Goal: Task Accomplishment & Management: Complete application form

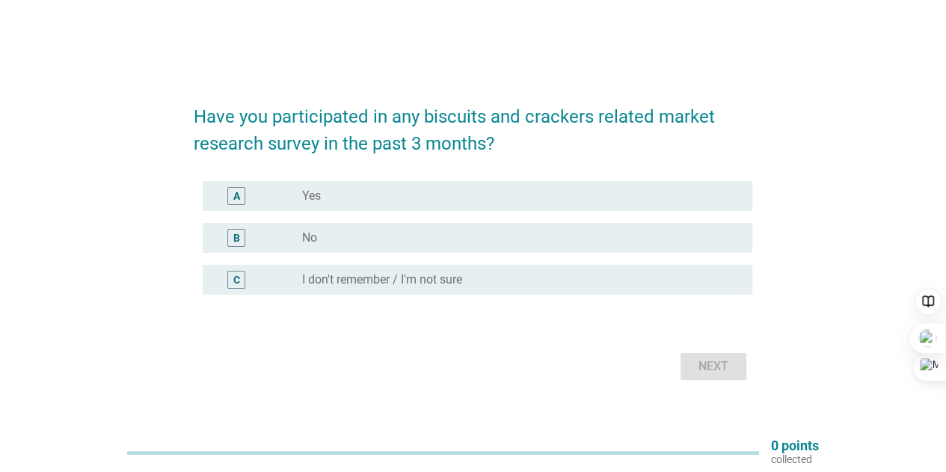
click at [239, 236] on div "B" at bounding box center [236, 238] width 7 height 16
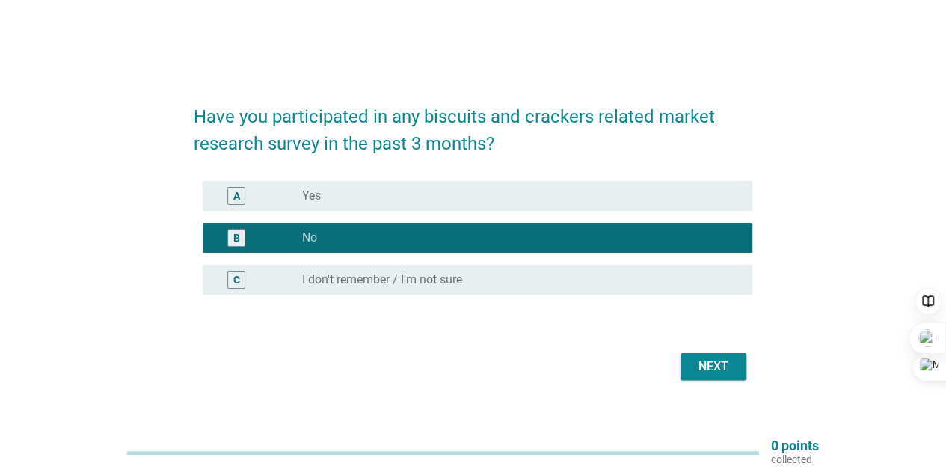
click at [719, 367] on div "Next" at bounding box center [713, 366] width 42 height 18
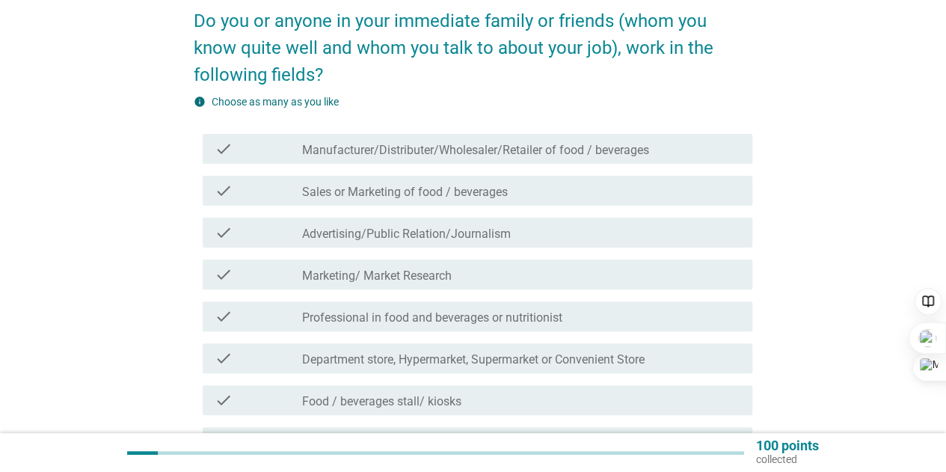
scroll to position [150, 0]
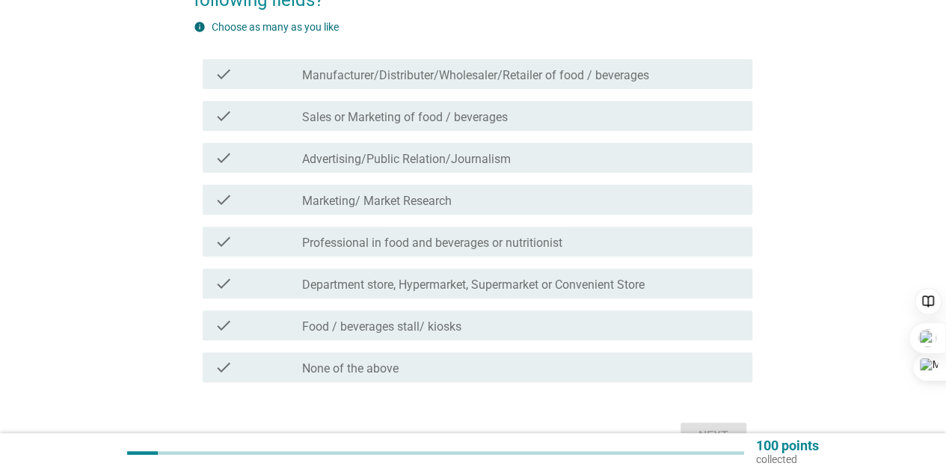
click at [586, 79] on label "Manufacturer/Distributer/Wholesaler/Retailer of food / beverages" at bounding box center [475, 75] width 347 height 15
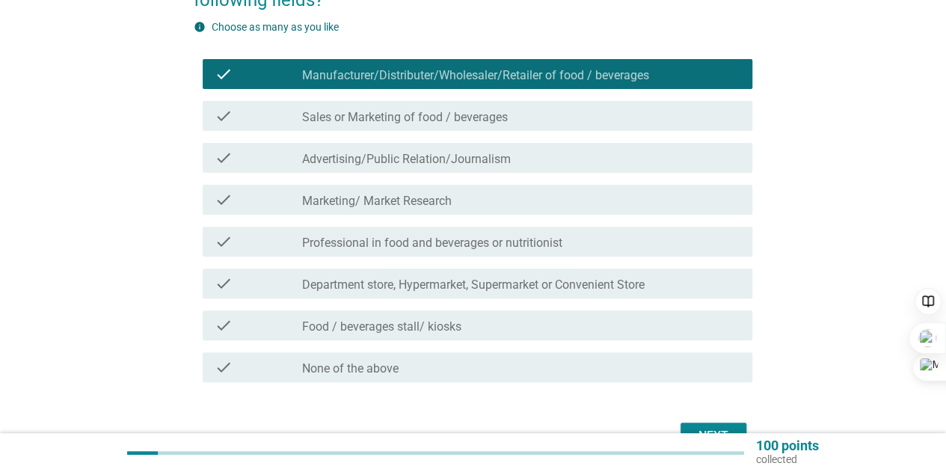
click at [586, 78] on label "Manufacturer/Distributer/Wholesaler/Retailer of food / beverages" at bounding box center [475, 75] width 347 height 15
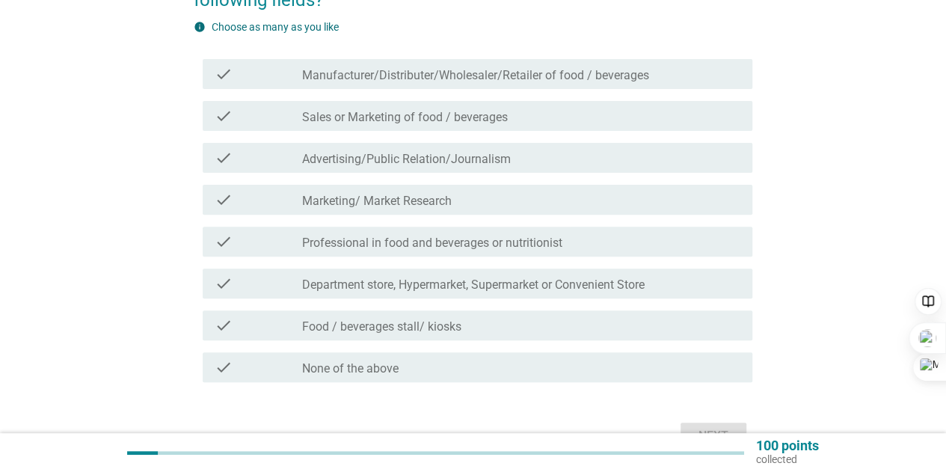
click at [514, 373] on div "check_box_outline_blank None of the above" at bounding box center [521, 367] width 438 height 18
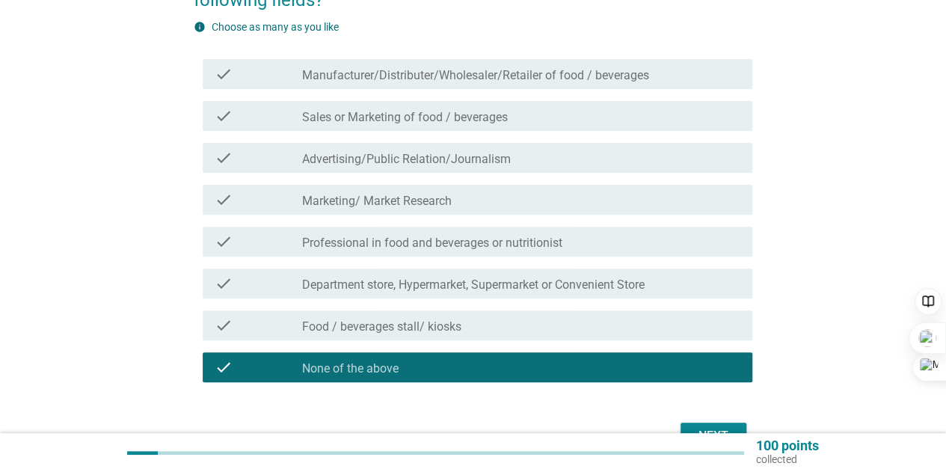
click at [710, 426] on button "Next" at bounding box center [714, 436] width 66 height 27
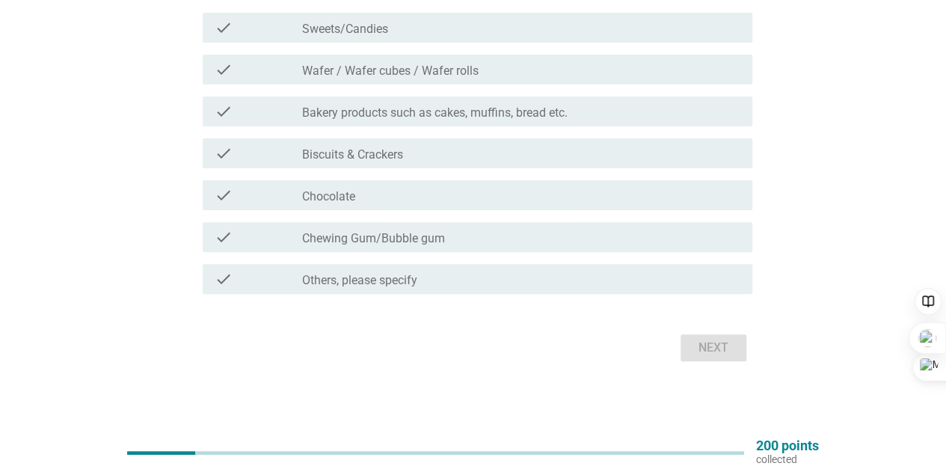
scroll to position [67, 0]
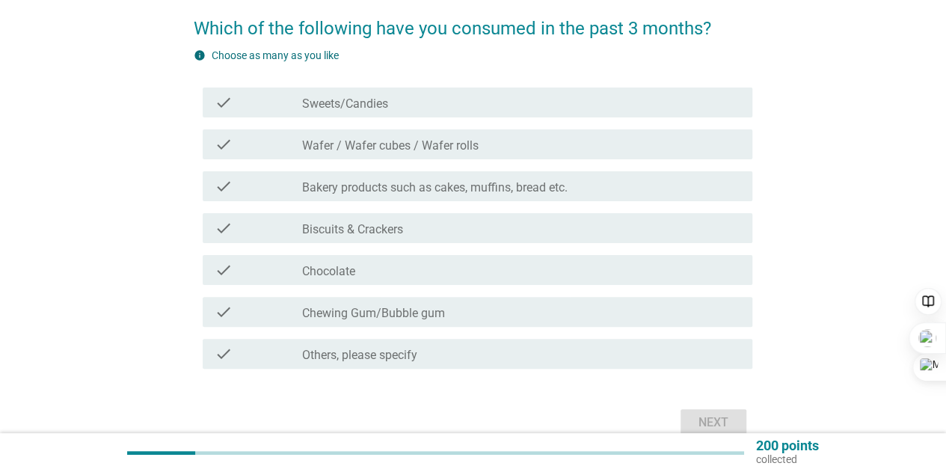
click at [341, 96] on label "Sweets/Candies" at bounding box center [345, 103] width 86 height 15
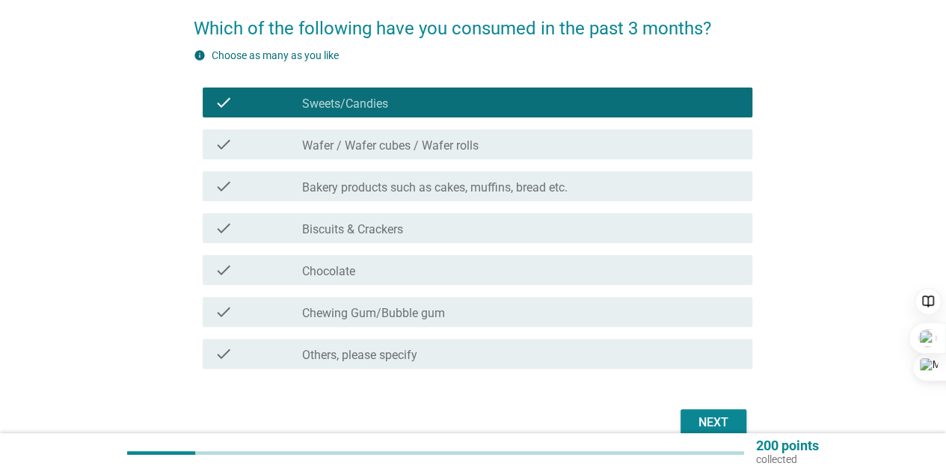
click at [351, 147] on label "Wafer / Wafer cubes / Wafer rolls" at bounding box center [390, 145] width 176 height 15
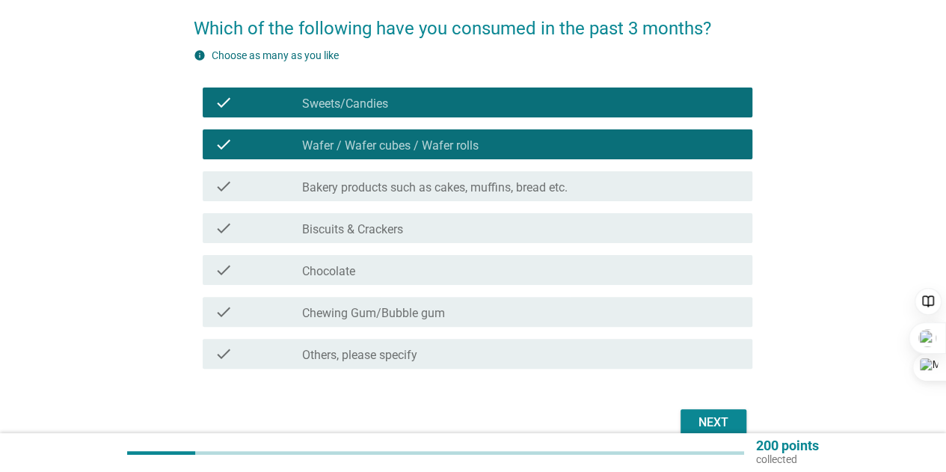
click at [349, 194] on label "Bakery products such as cakes, muffins, bread etc." at bounding box center [434, 187] width 265 height 15
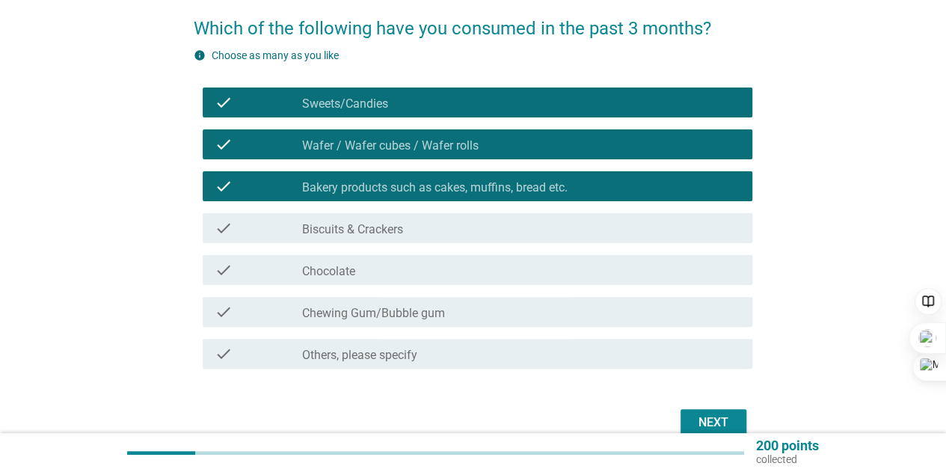
click at [350, 224] on label "Biscuits & Crackers" at bounding box center [352, 229] width 101 height 15
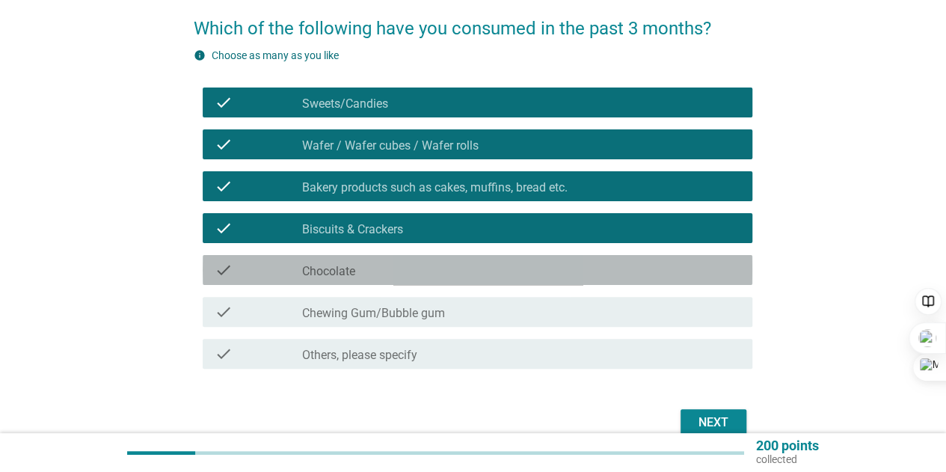
click at [360, 270] on div "check_box_outline_blank Chocolate" at bounding box center [521, 270] width 438 height 18
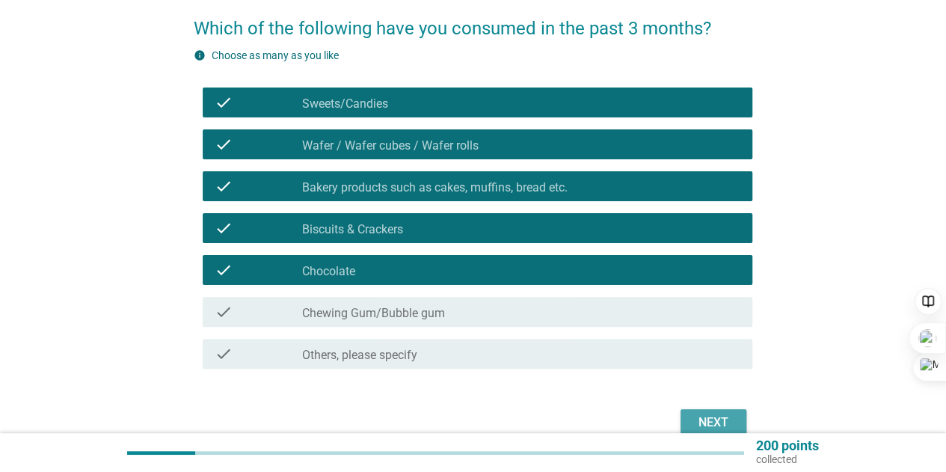
click at [709, 415] on div "Next" at bounding box center [713, 423] width 42 height 18
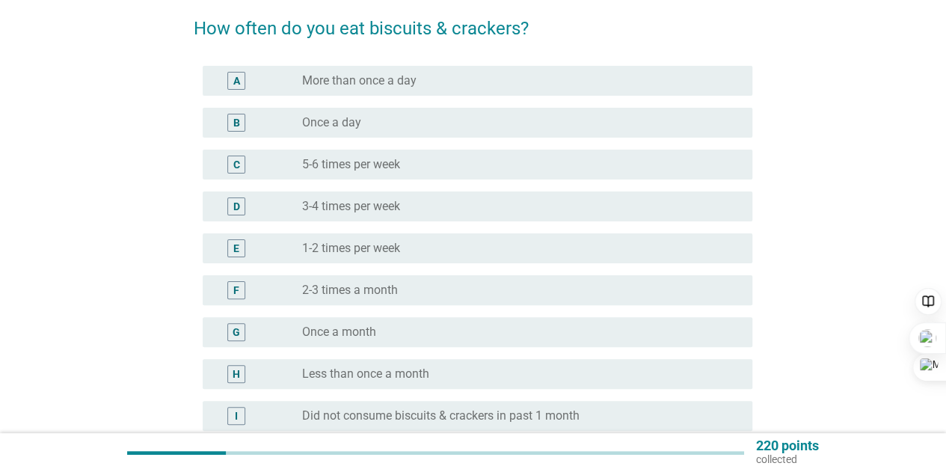
scroll to position [0, 0]
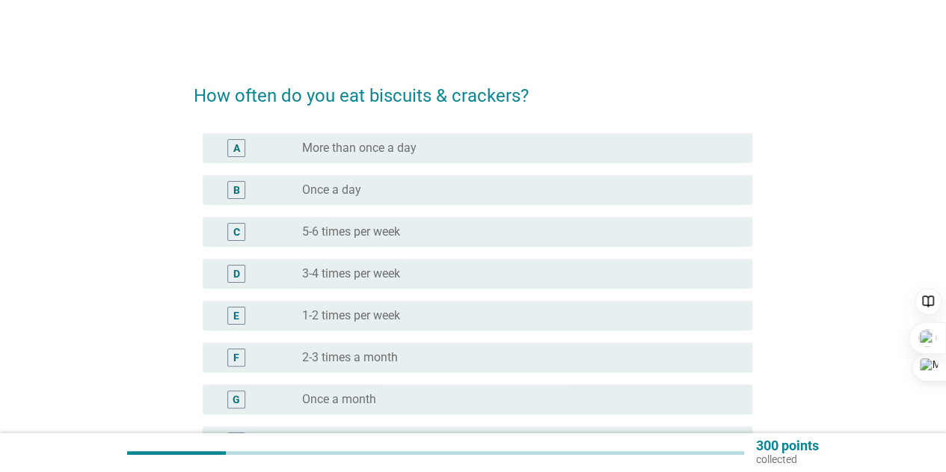
click at [534, 233] on div "radio_button_unchecked 5-6 times per week" at bounding box center [515, 231] width 426 height 15
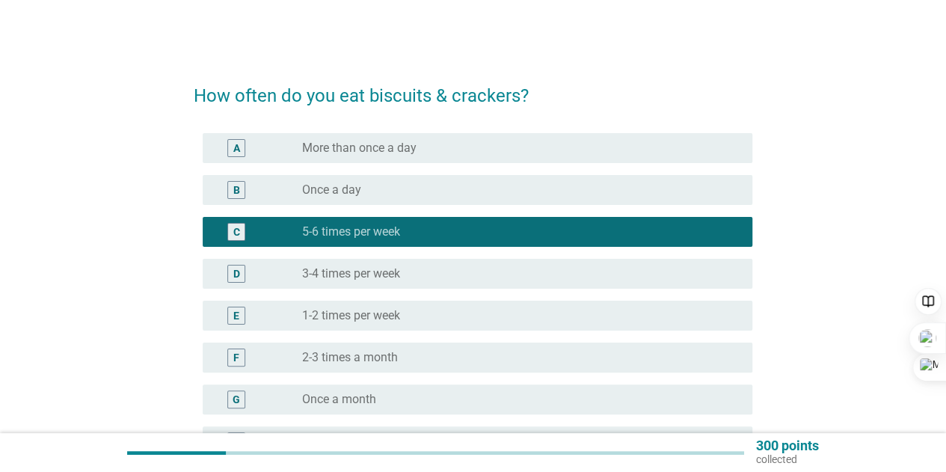
scroll to position [75, 0]
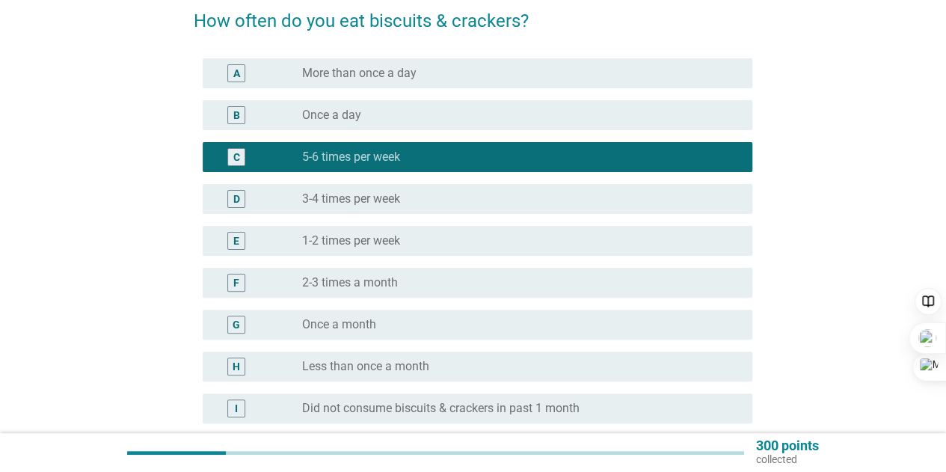
click at [609, 197] on div "radio_button_unchecked 3-4 times per week" at bounding box center [515, 198] width 426 height 15
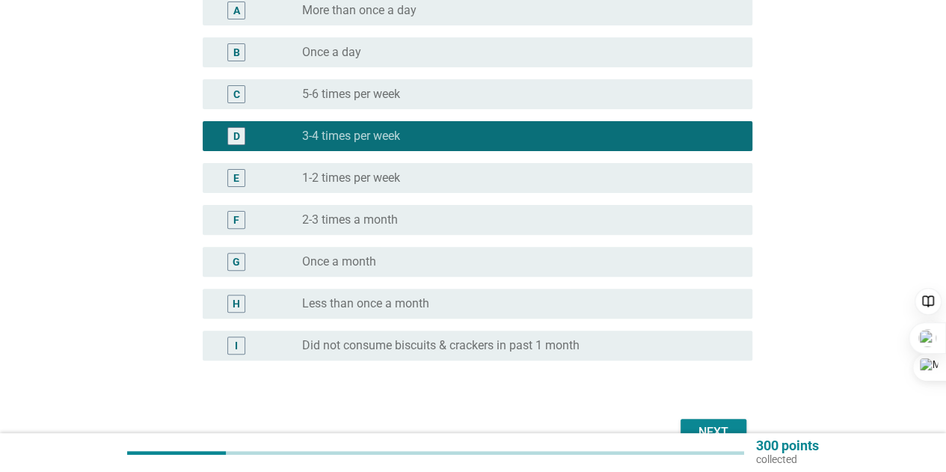
scroll to position [221, 0]
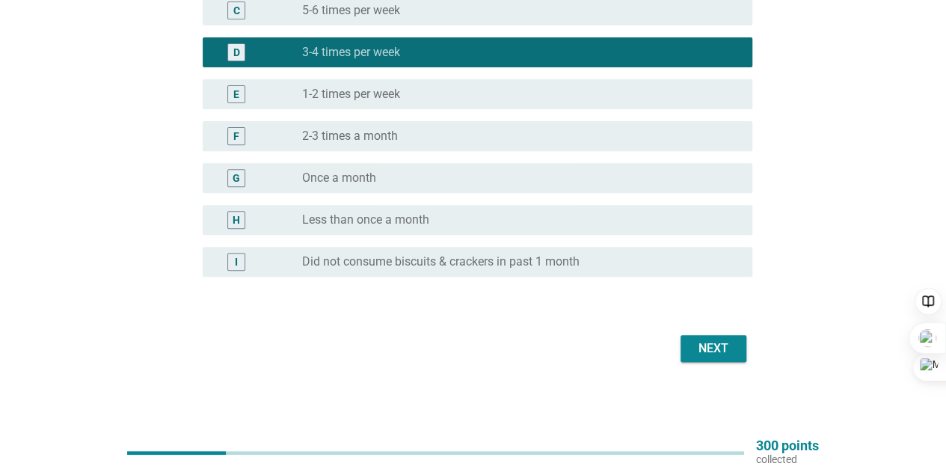
click at [698, 349] on div "Next" at bounding box center [713, 349] width 42 height 18
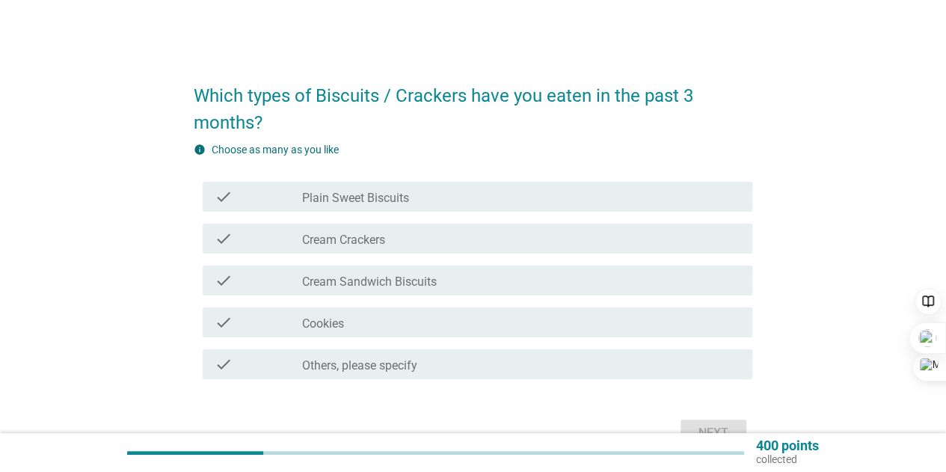
click at [565, 237] on div "check_box_outline_blank Cream Crackers" at bounding box center [521, 239] width 438 height 18
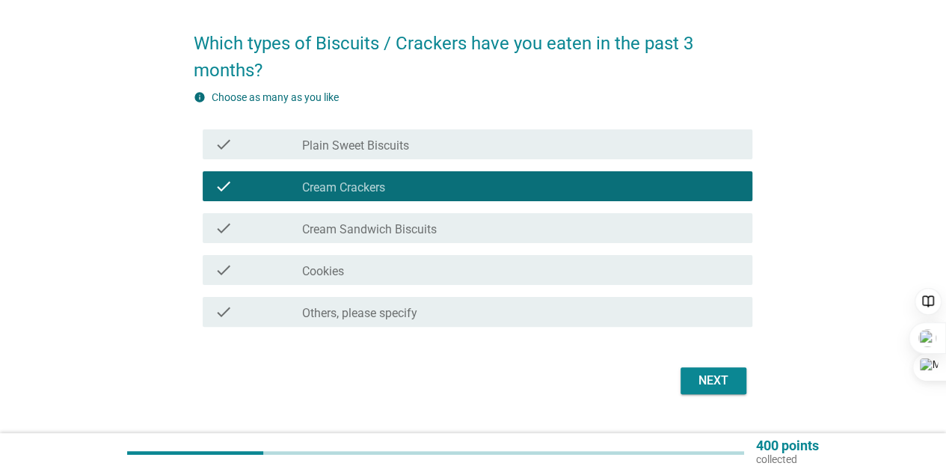
scroll to position [75, 0]
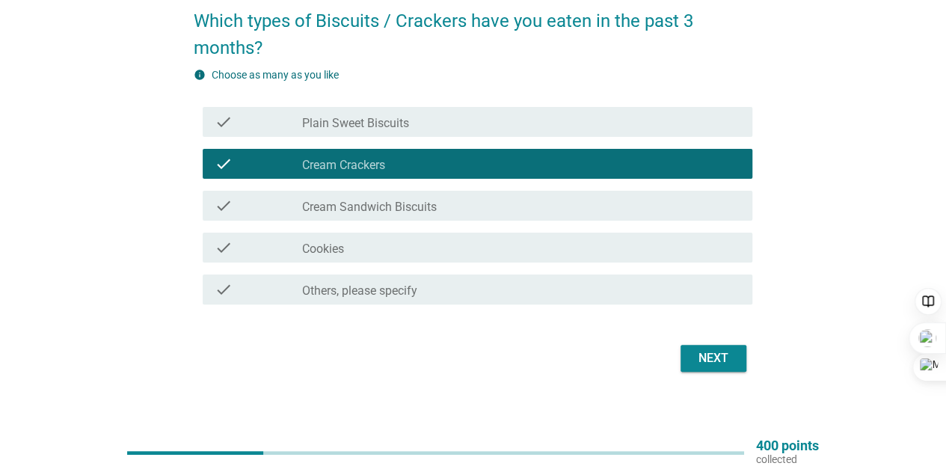
click at [618, 115] on div "check_box_outline_blank Plain Sweet Biscuits" at bounding box center [521, 122] width 438 height 18
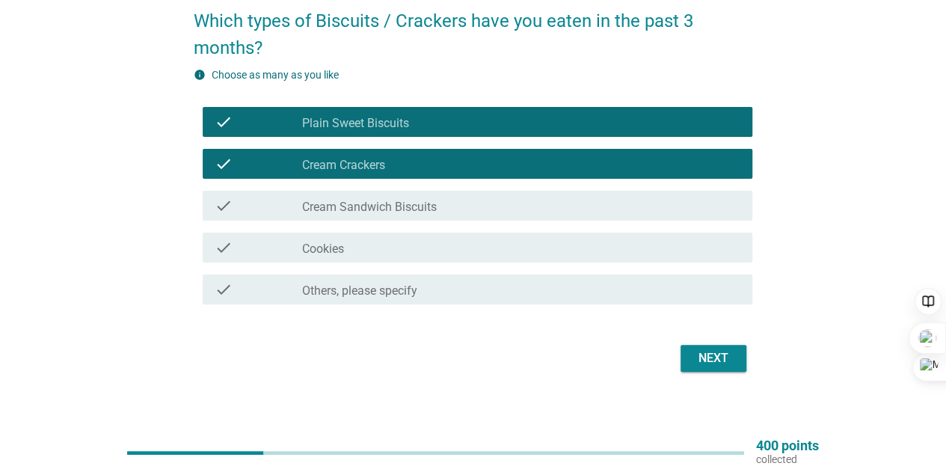
click at [709, 356] on div "Next" at bounding box center [713, 358] width 42 height 18
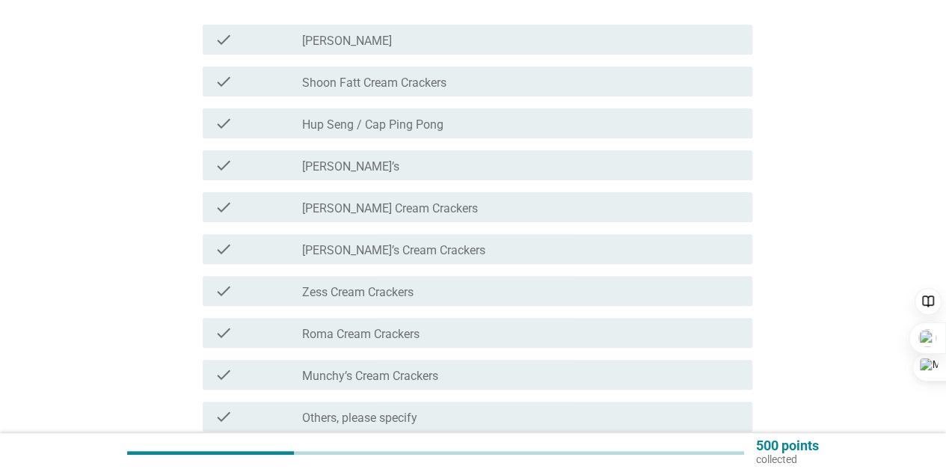
scroll to position [150, 0]
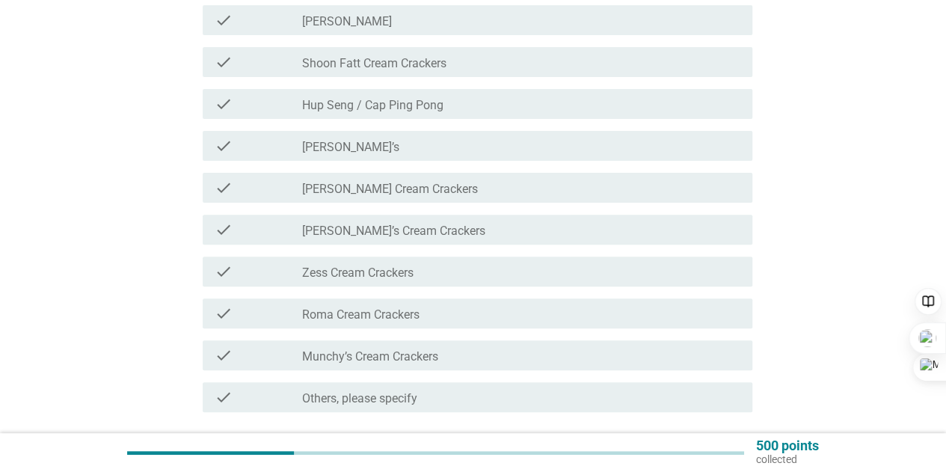
click at [552, 110] on div "check_box_outline_blank Hup Seng / Cap Ping Pong" at bounding box center [521, 104] width 438 height 18
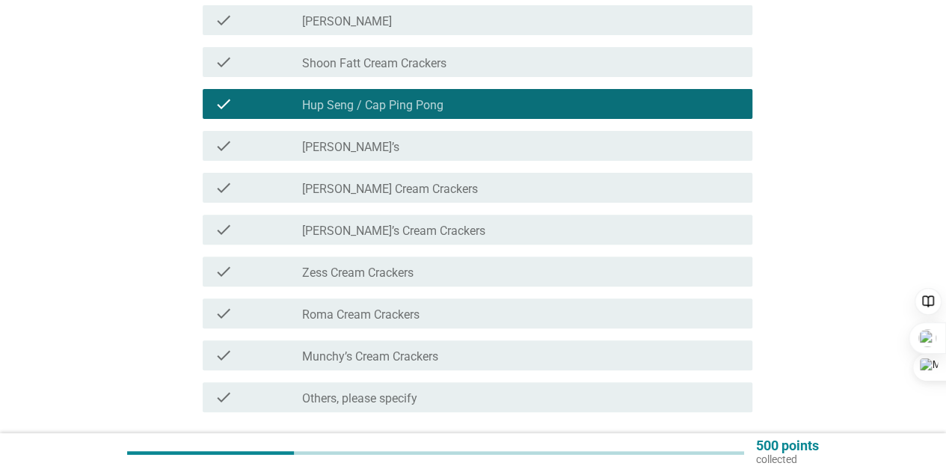
click at [571, 150] on div "check_box_outline_blank [PERSON_NAME]’s" at bounding box center [521, 146] width 438 height 18
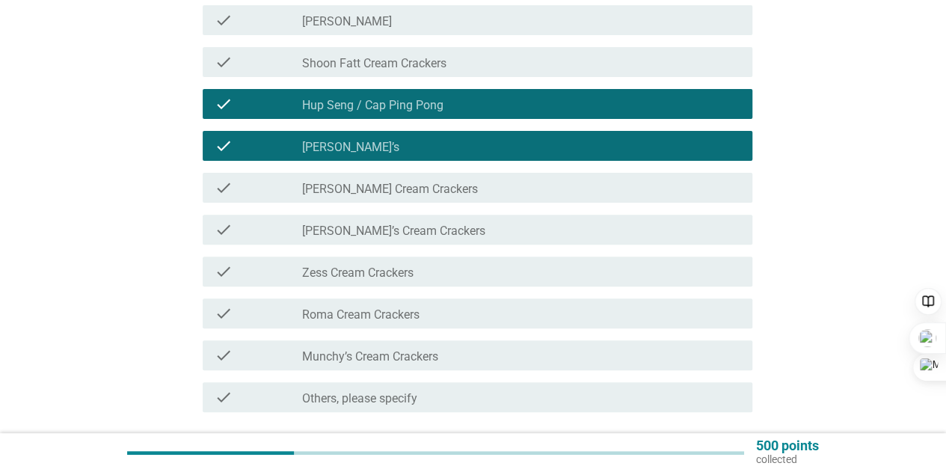
scroll to position [224, 0]
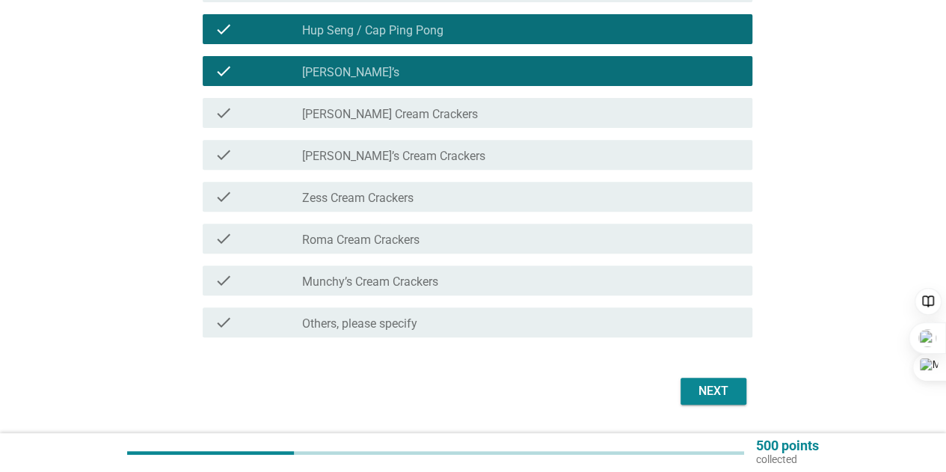
click at [710, 391] on div "Next" at bounding box center [713, 391] width 42 height 18
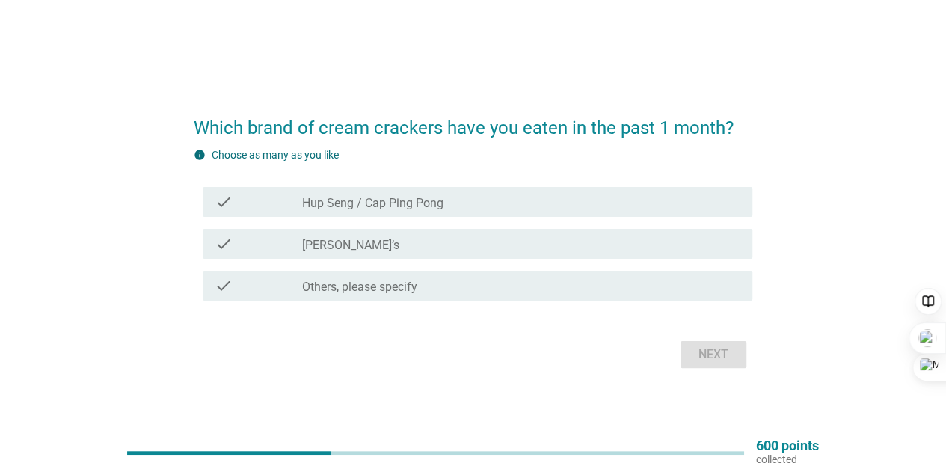
click at [536, 204] on div "check_box_outline_blank Hup Seng / Cap Ping Pong" at bounding box center [521, 202] width 438 height 18
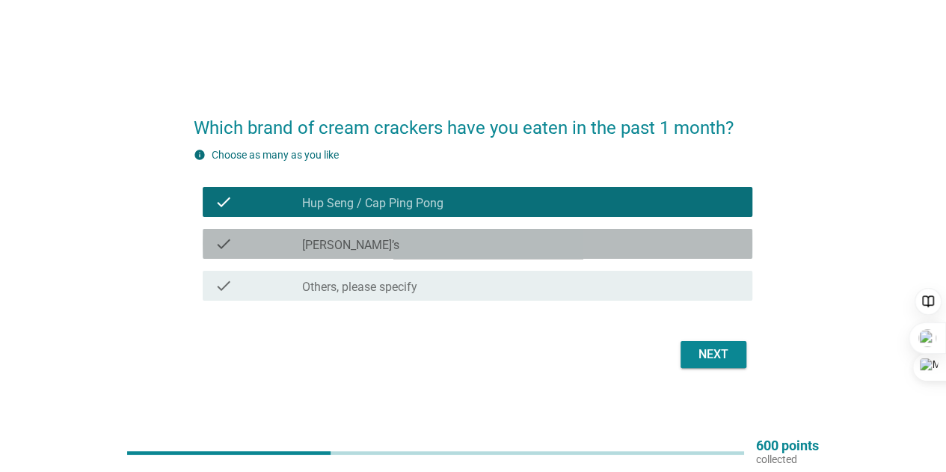
click at [597, 252] on div "check_box_outline_blank [PERSON_NAME]’s" at bounding box center [521, 244] width 438 height 18
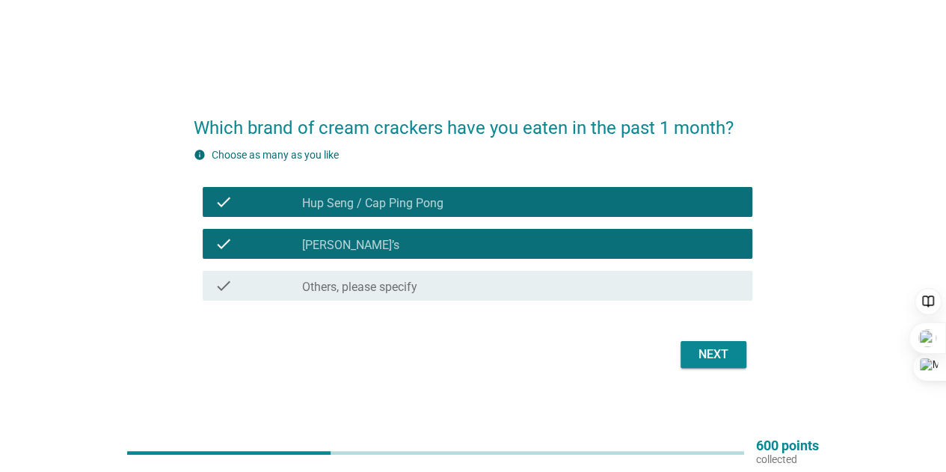
click at [610, 244] on div "check_box_outline_blank [PERSON_NAME]’s" at bounding box center [521, 244] width 438 height 18
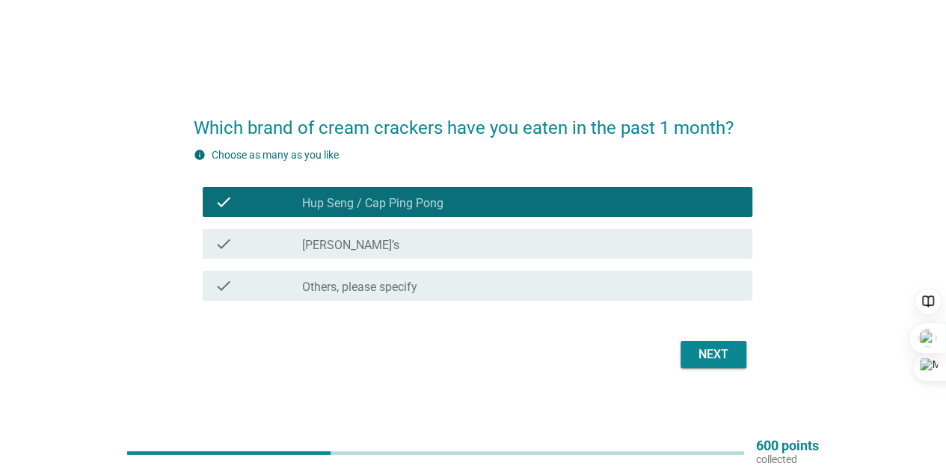
click at [701, 346] on div "Next" at bounding box center [713, 354] width 42 height 18
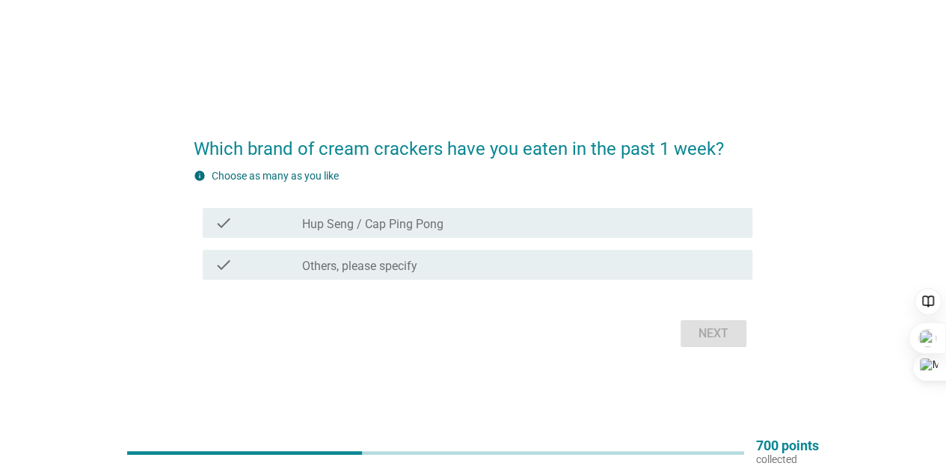
click at [589, 223] on div "check_box_outline_blank Hup Seng / Cap Ping Pong" at bounding box center [521, 223] width 438 height 18
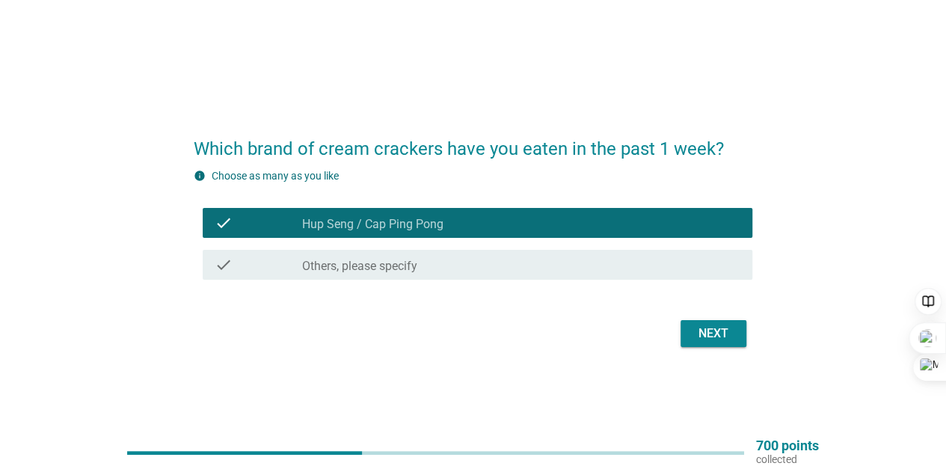
click at [704, 336] on div "Next" at bounding box center [713, 334] width 42 height 18
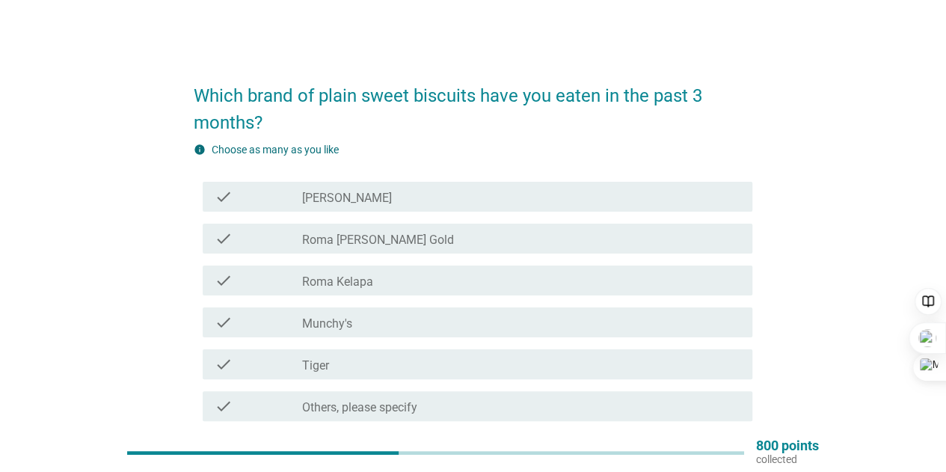
scroll to position [75, 0]
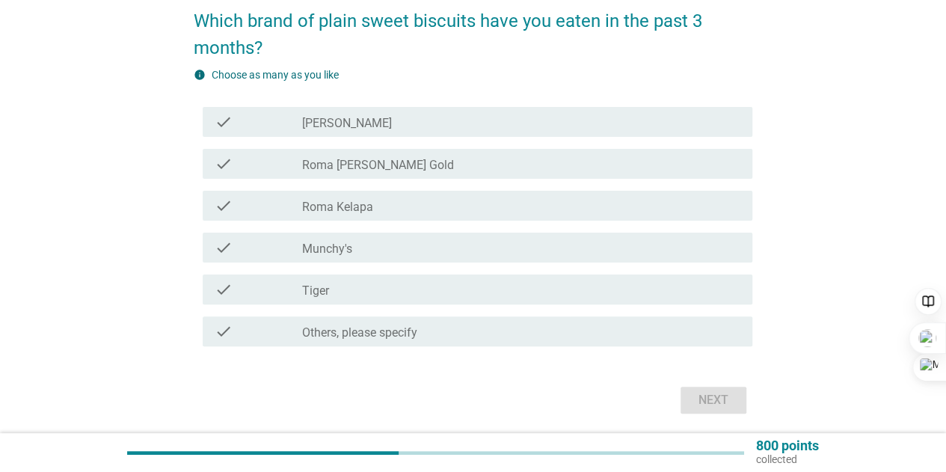
click at [435, 278] on div "check check_box_outline_blank Tiger" at bounding box center [478, 289] width 550 height 30
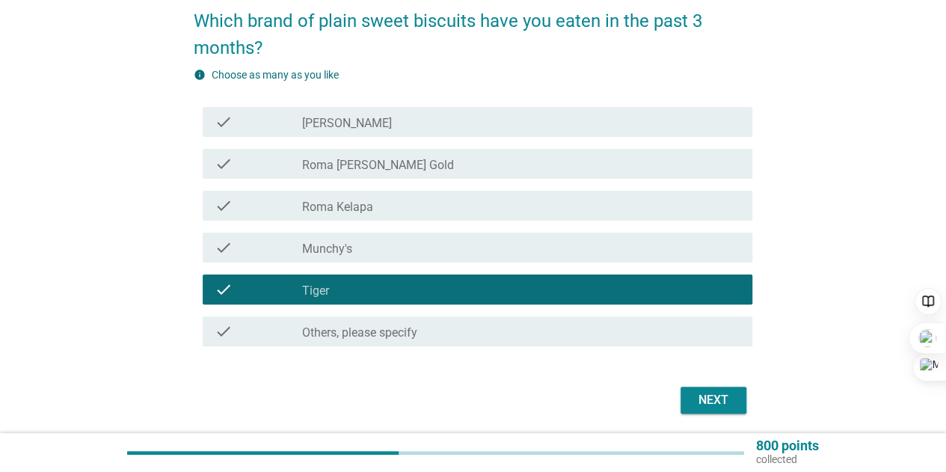
click at [704, 402] on div "Next" at bounding box center [713, 400] width 42 height 18
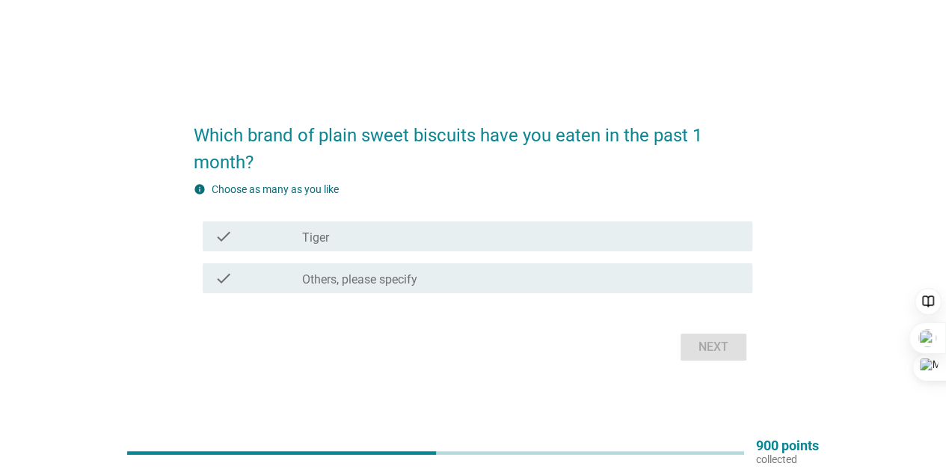
click at [491, 245] on div "check check_box_outline_blank Tiger" at bounding box center [478, 236] width 550 height 30
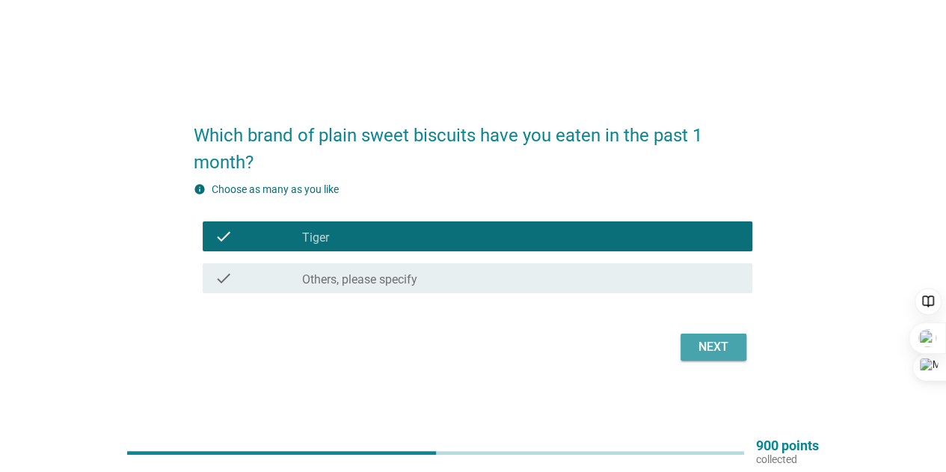
click at [715, 352] on div "Next" at bounding box center [713, 347] width 42 height 18
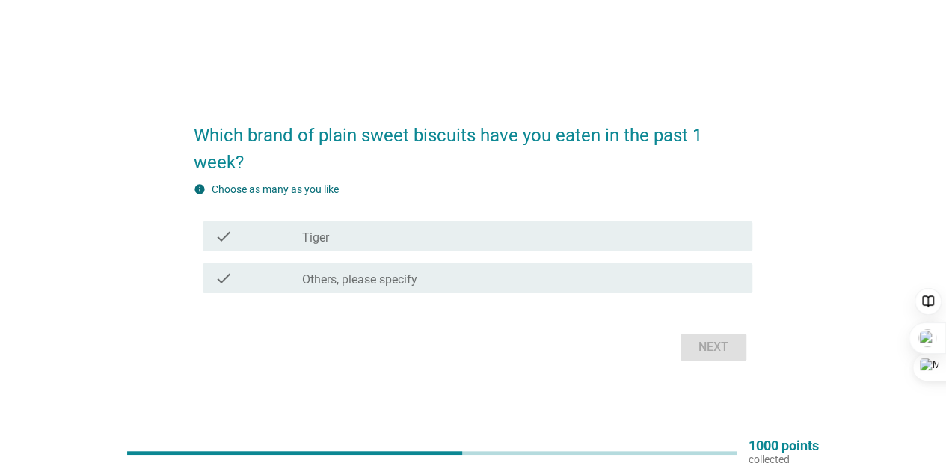
click at [534, 240] on div "check_box_outline_blank Tiger" at bounding box center [521, 236] width 438 height 18
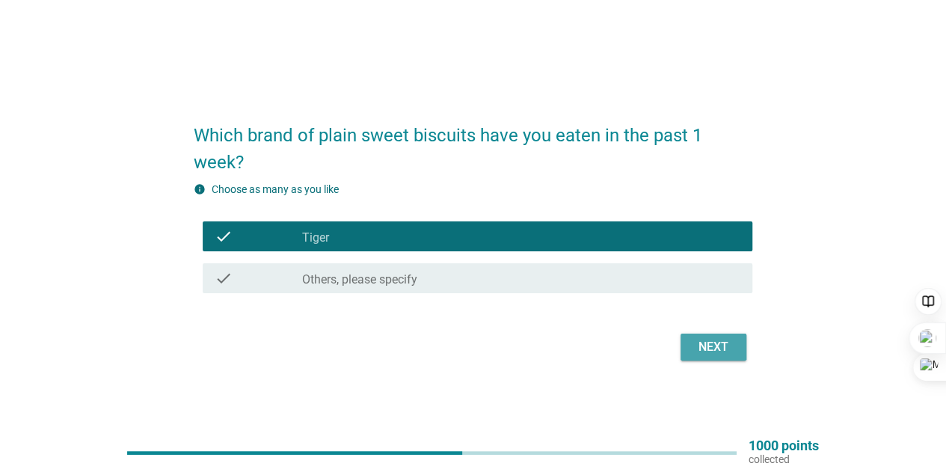
click at [707, 351] on div "Next" at bounding box center [713, 347] width 42 height 18
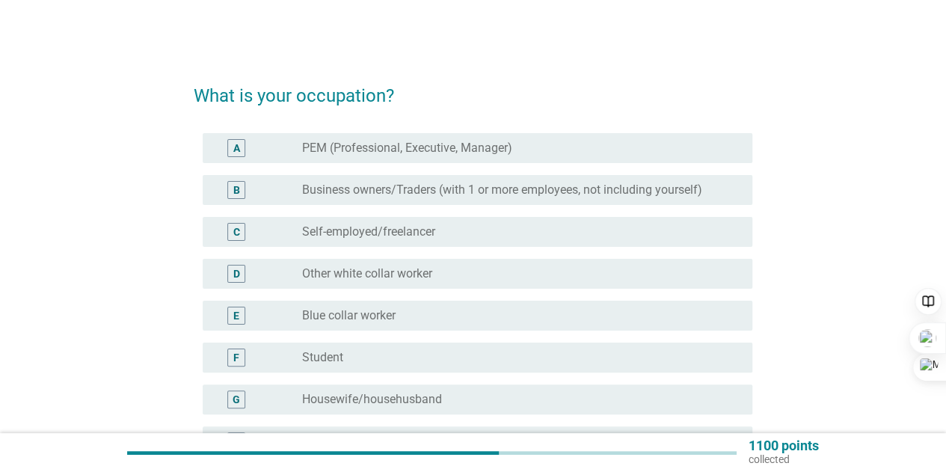
click at [487, 145] on label "PEM (Professional, Executive, Manager)" at bounding box center [407, 148] width 210 height 15
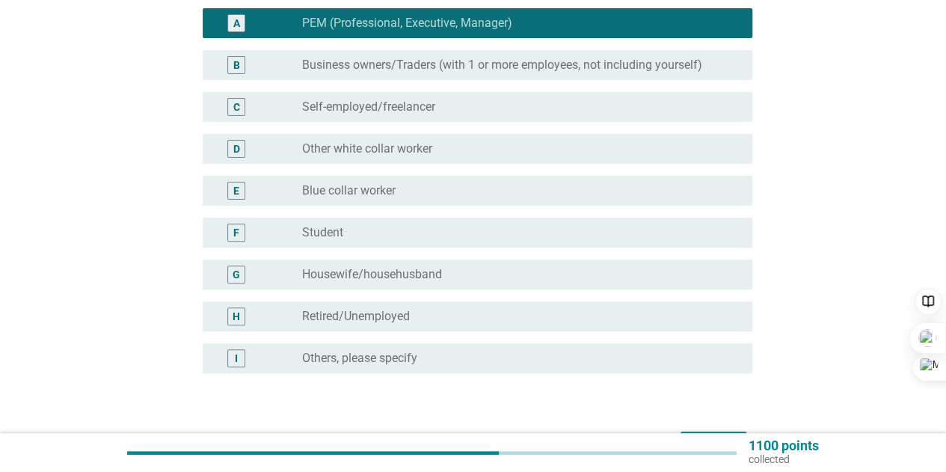
scroll to position [150, 0]
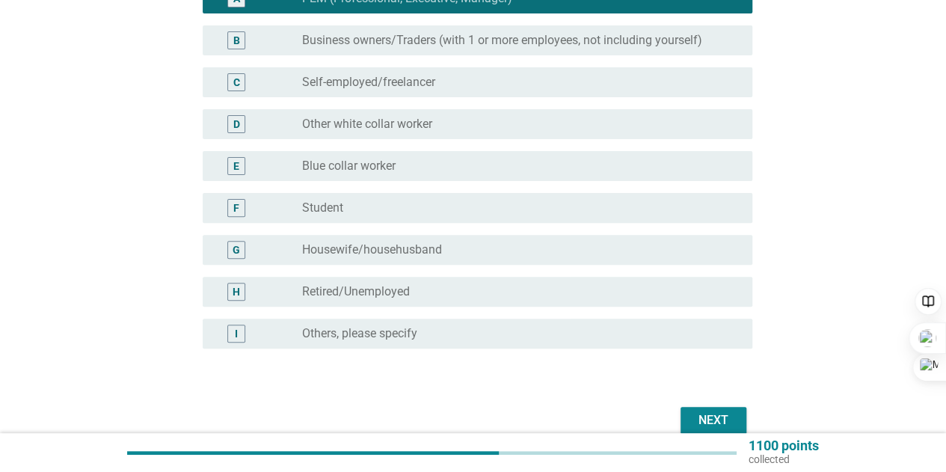
click at [698, 424] on div "Next" at bounding box center [713, 420] width 42 height 18
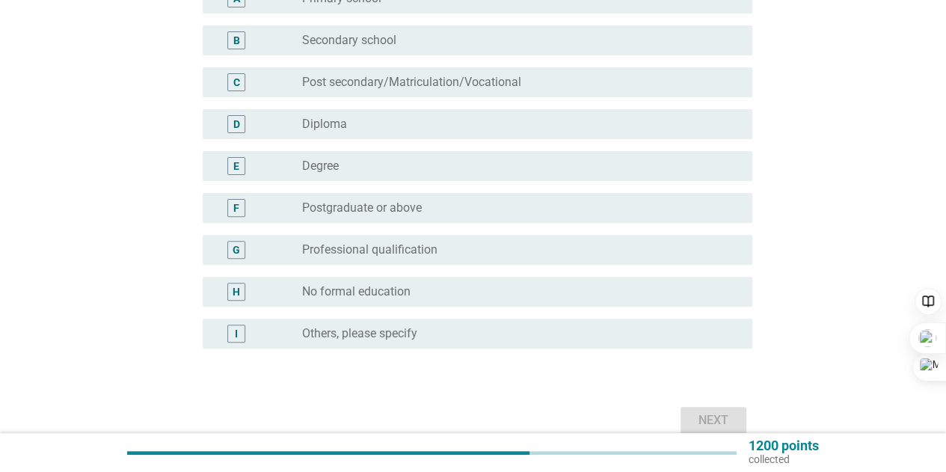
click at [517, 258] on div "radio_button_unchecked Professional qualification" at bounding box center [521, 250] width 438 height 18
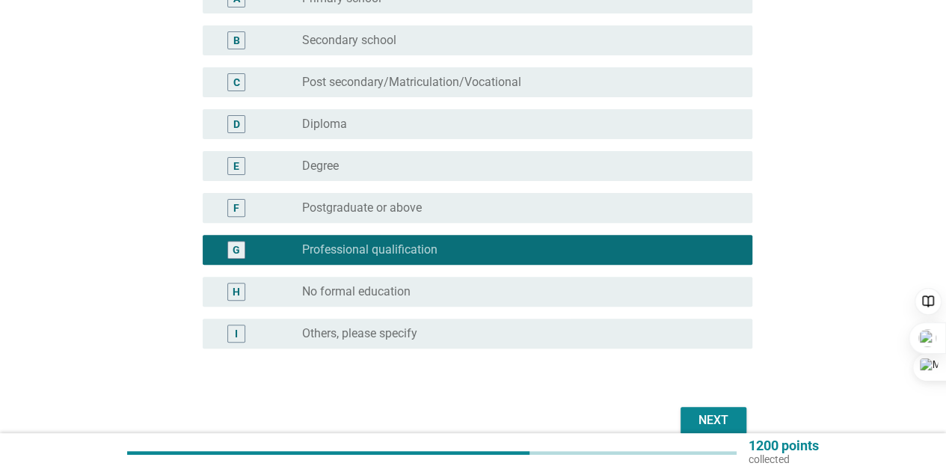
click at [707, 417] on div "Next" at bounding box center [713, 420] width 42 height 18
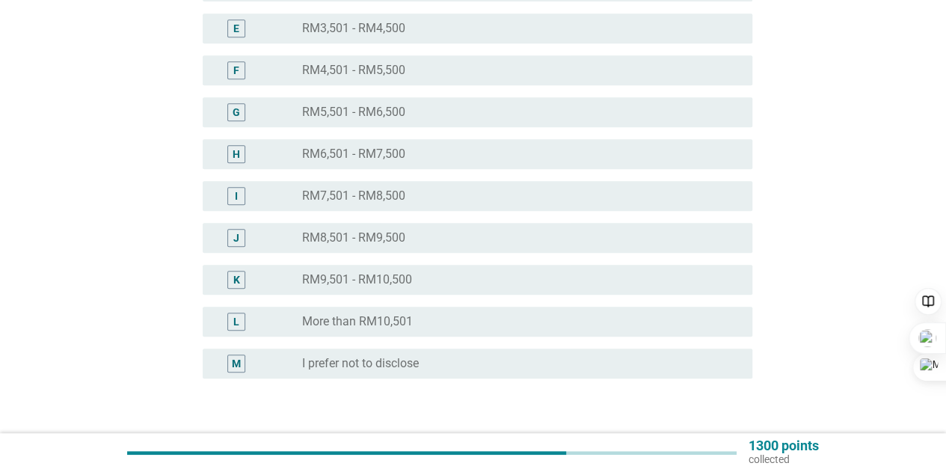
scroll to position [374, 0]
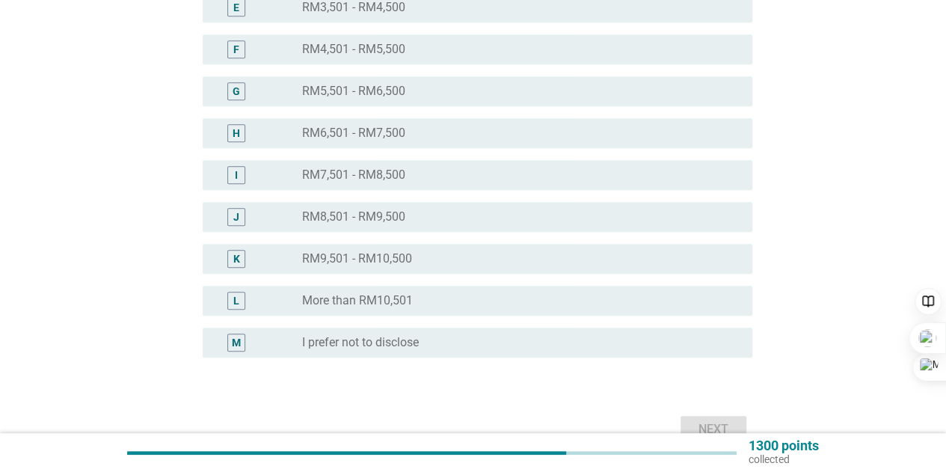
click at [540, 304] on div "radio_button_unchecked More than RM10,501" at bounding box center [515, 300] width 426 height 15
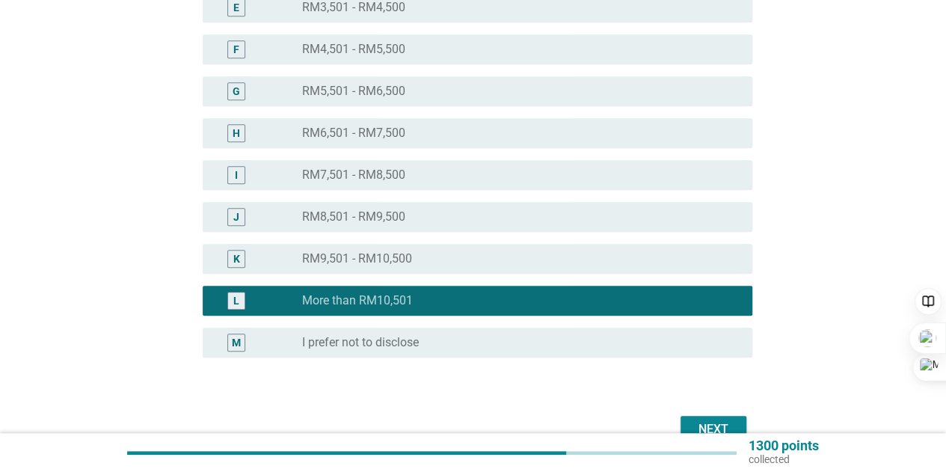
click at [708, 420] on button "Next" at bounding box center [714, 429] width 66 height 27
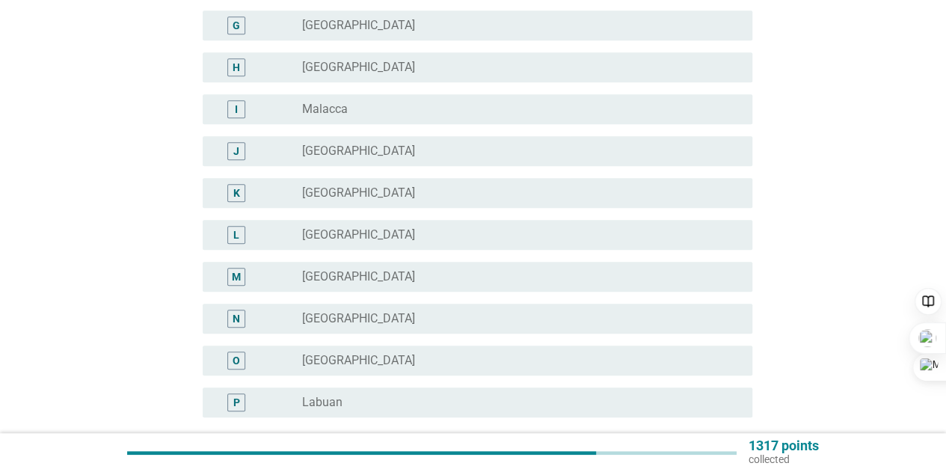
scroll to position [0, 0]
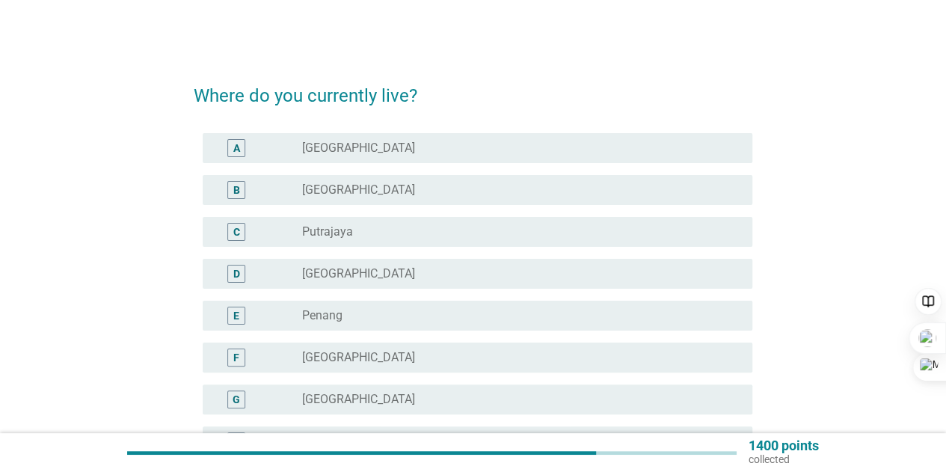
click at [604, 195] on div "radio_button_unchecked [GEOGRAPHIC_DATA]" at bounding box center [515, 189] width 426 height 15
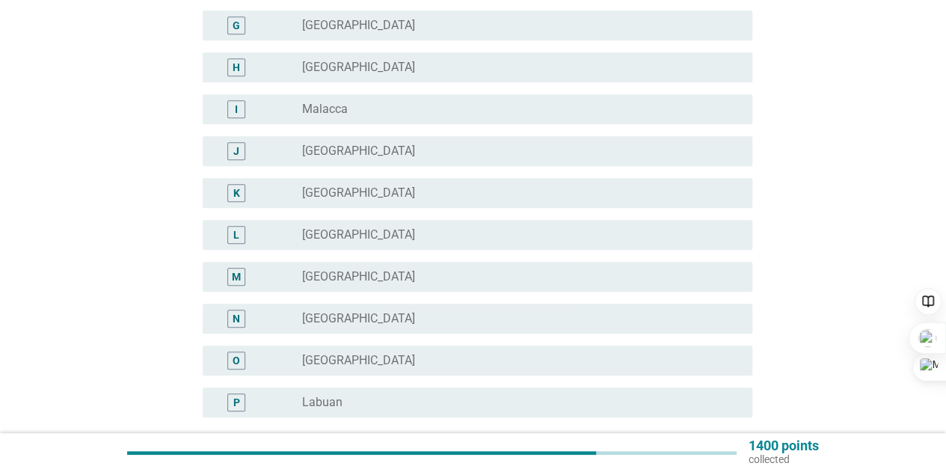
scroll to position [514, 0]
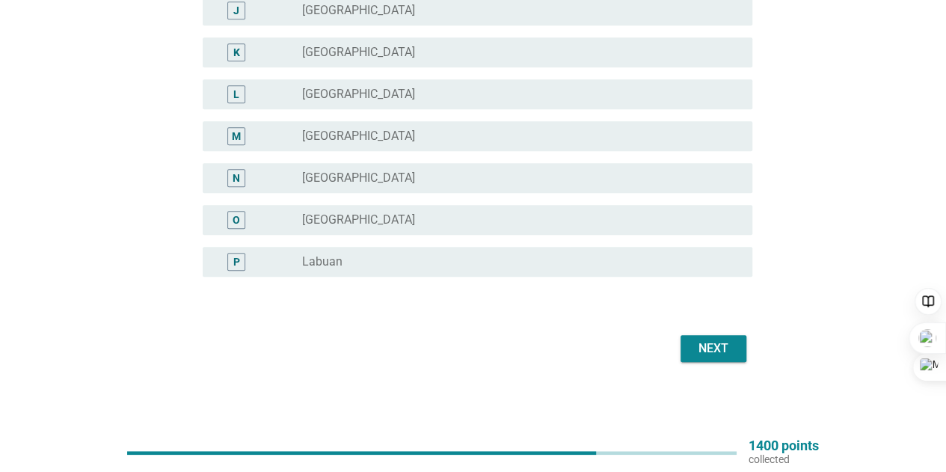
click at [719, 346] on div "Next" at bounding box center [713, 349] width 42 height 18
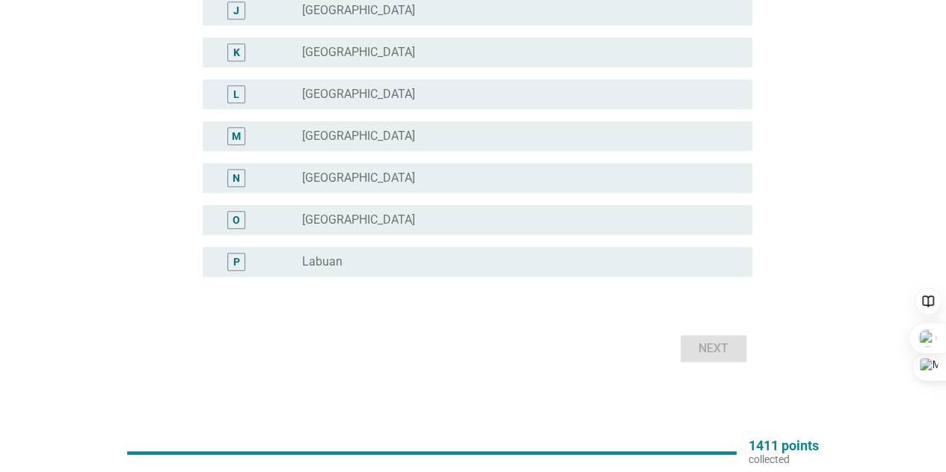
scroll to position [0, 0]
